Goal: Task Accomplishment & Management: Use online tool/utility

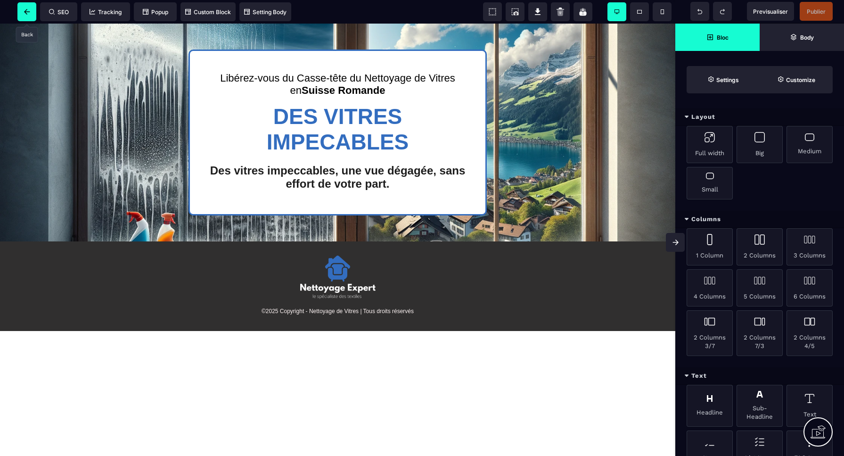
click at [30, 13] on icon at bounding box center [27, 12] width 6 height 6
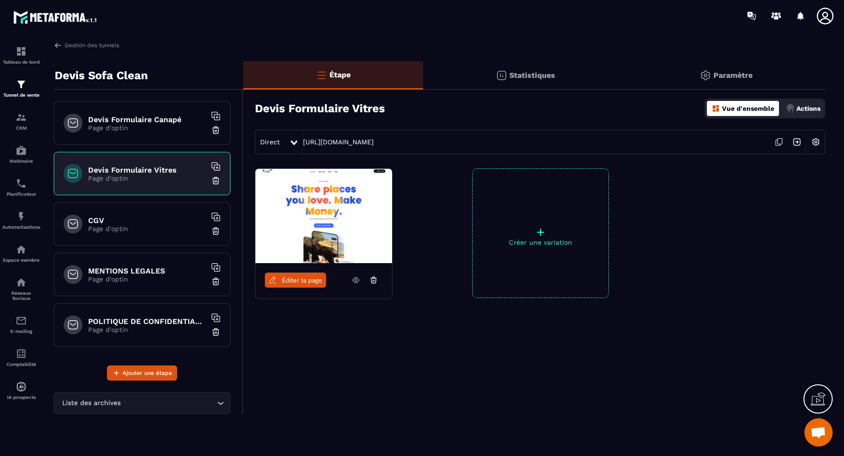
click at [215, 180] on img at bounding box center [215, 180] width 9 height 9
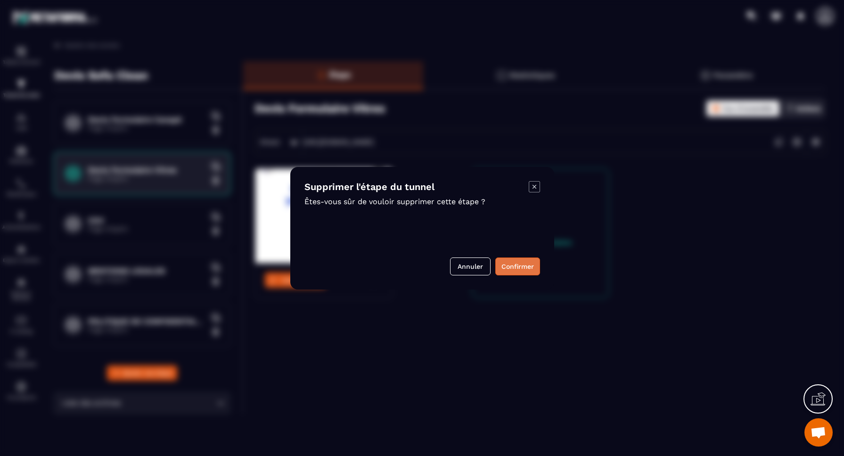
click at [522, 265] on button "Confirmer" at bounding box center [517, 266] width 45 height 18
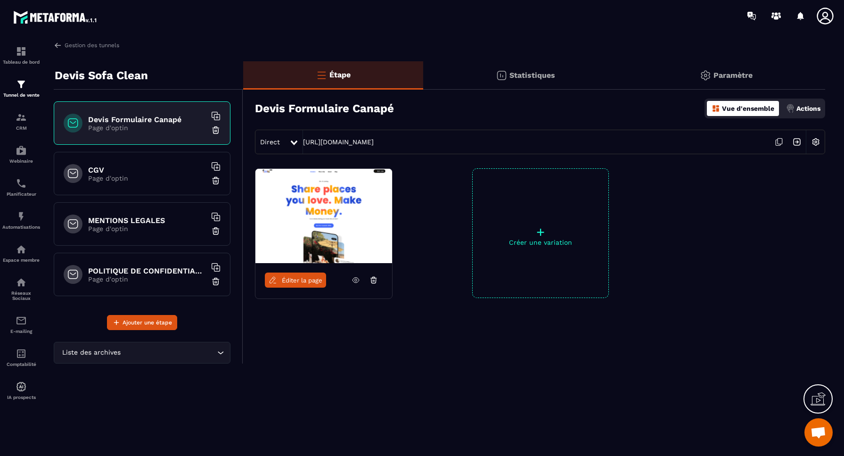
click at [217, 131] on img at bounding box center [215, 129] width 9 height 9
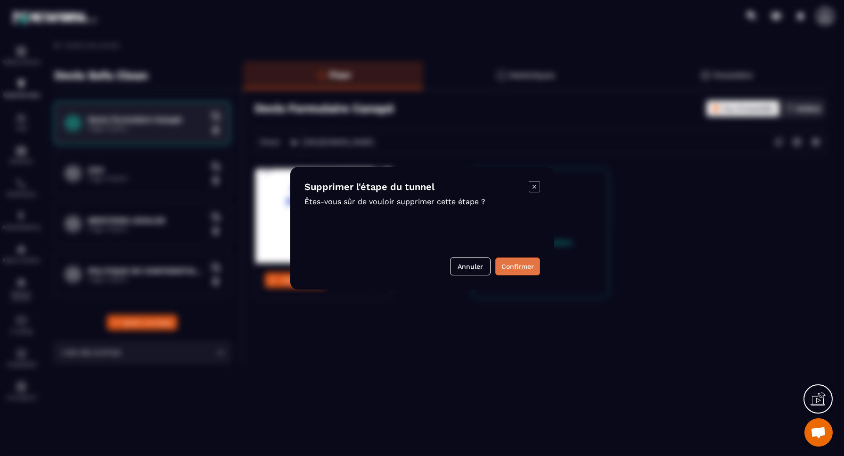
click at [524, 267] on button "Confirmer" at bounding box center [517, 266] width 45 height 18
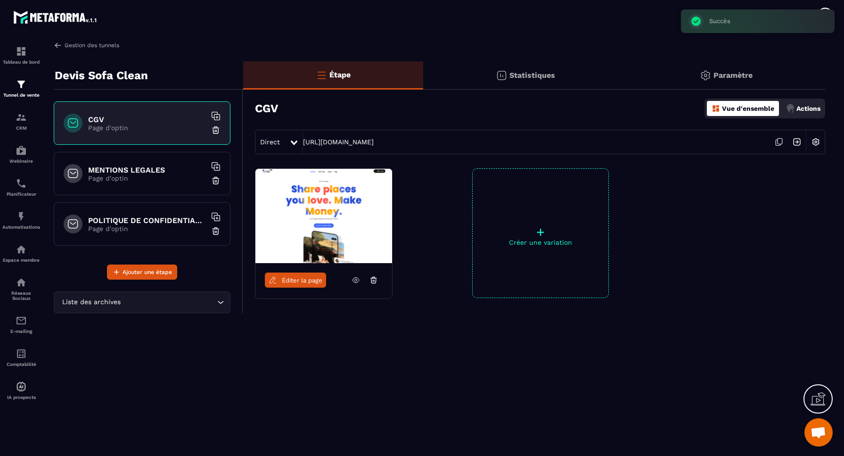
click at [57, 45] on img at bounding box center [58, 45] width 8 height 8
click at [60, 44] on img at bounding box center [58, 45] width 8 height 8
click at [84, 46] on link "Gestion des tunnels" at bounding box center [87, 45] width 66 height 8
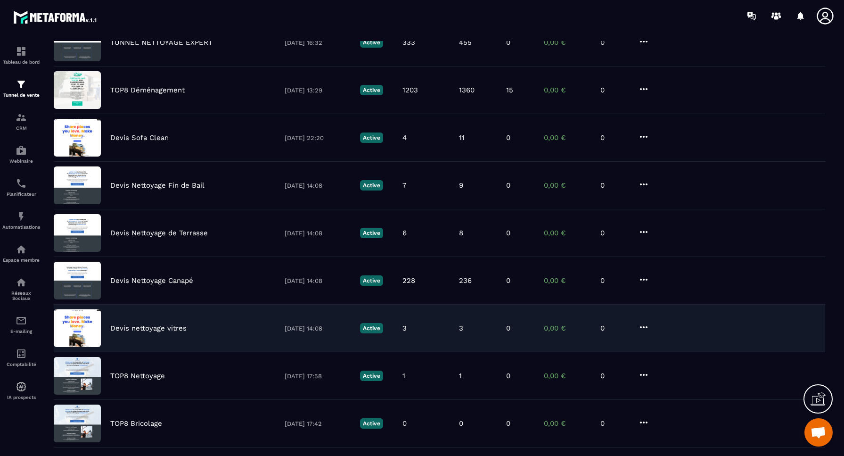
scroll to position [106, 0]
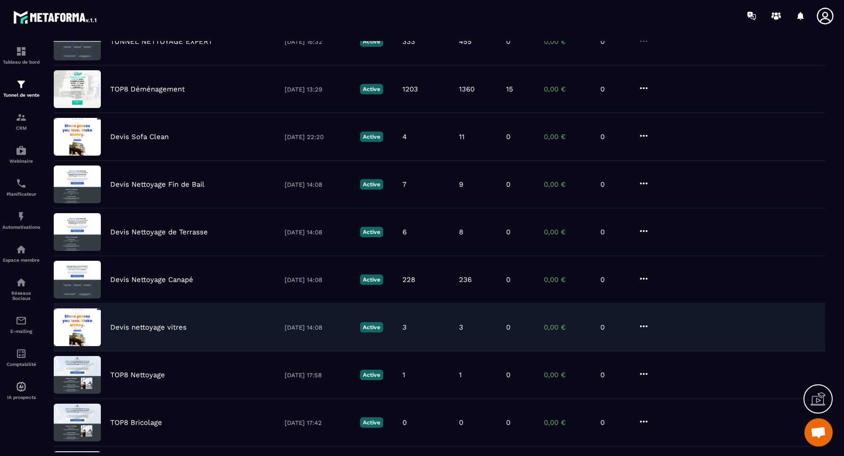
click at [152, 328] on p "Devis nettoyage vitres" at bounding box center [148, 327] width 76 height 8
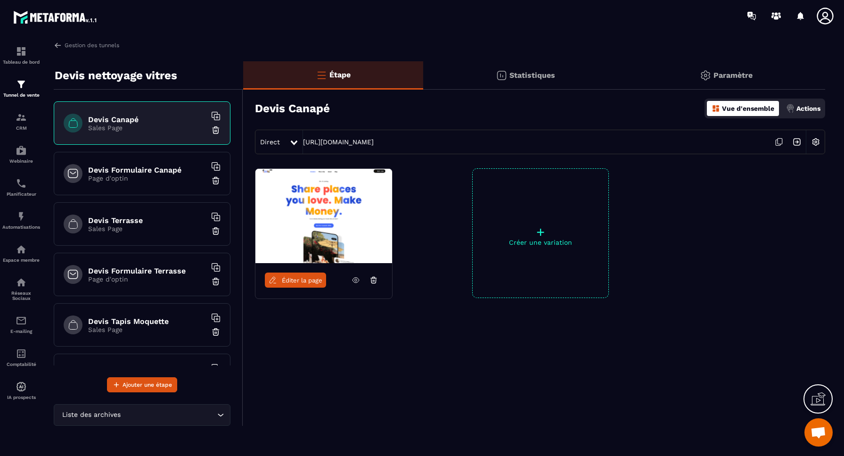
click at [296, 281] on span "Éditer la page" at bounding box center [302, 280] width 41 height 7
